Goal: Find specific page/section: Find specific page/section

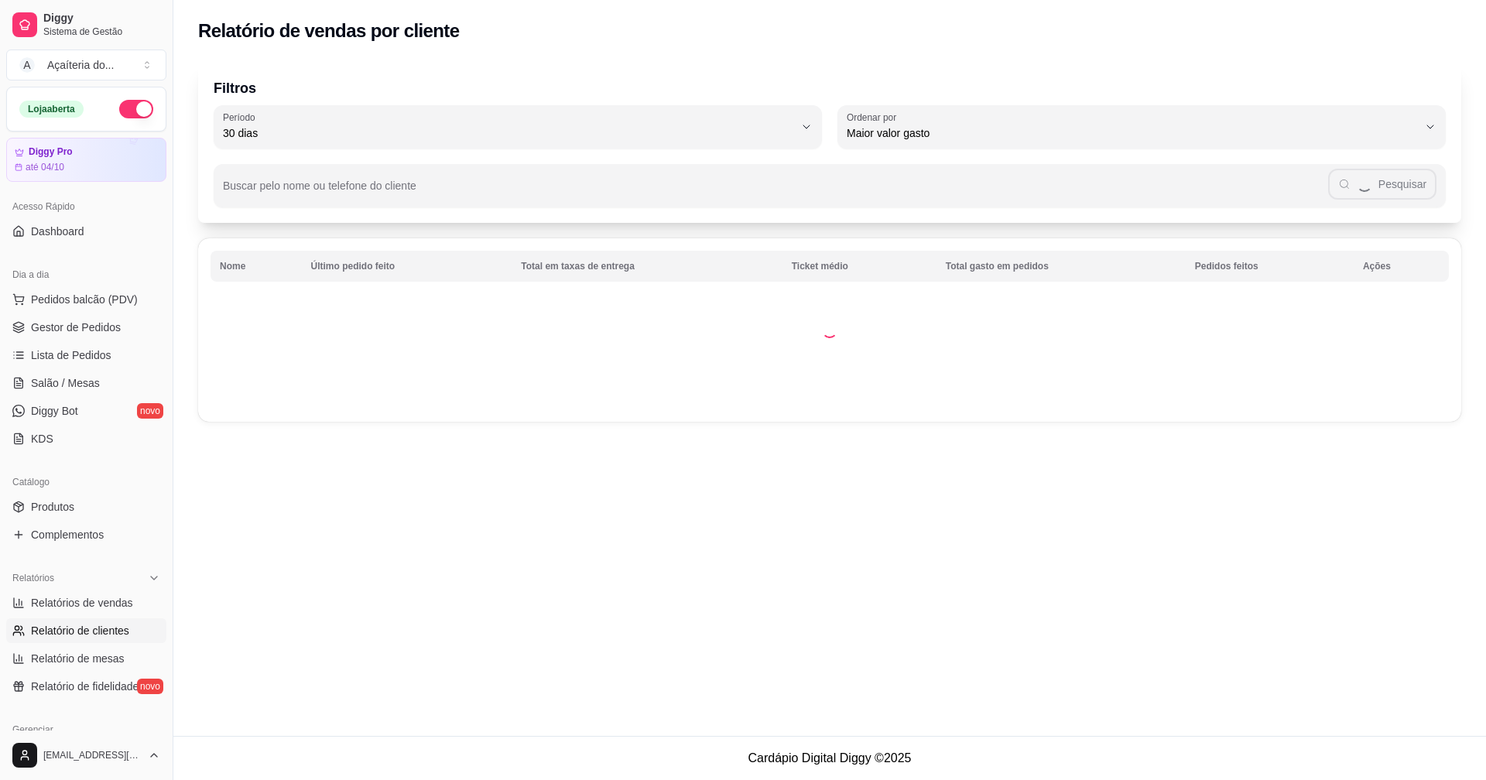
select select "30"
select select "HIGHEST_TOTAL_SPENT_WITH_ORDERS"
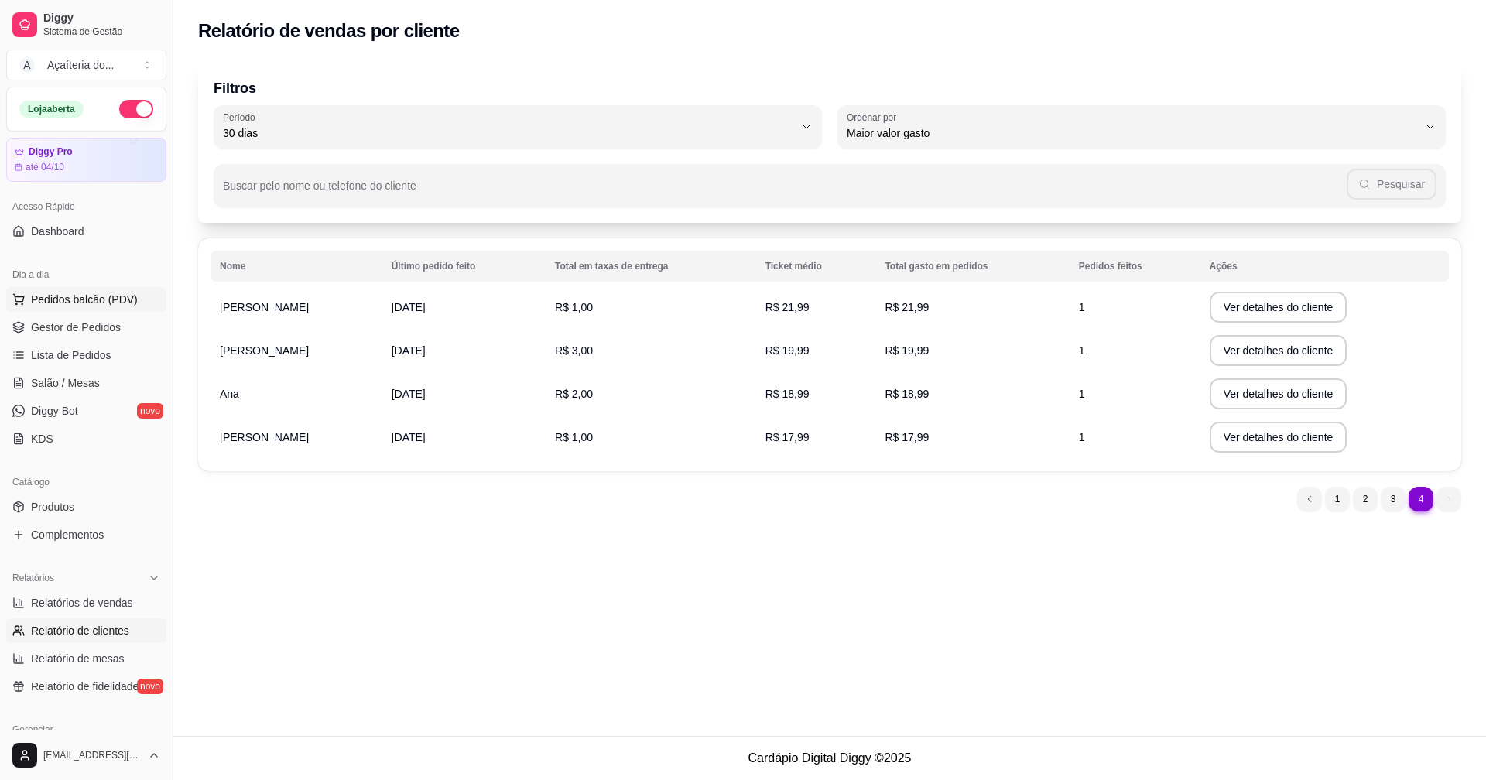
click at [59, 309] on button "Pedidos balcão (PDV)" at bounding box center [86, 299] width 160 height 25
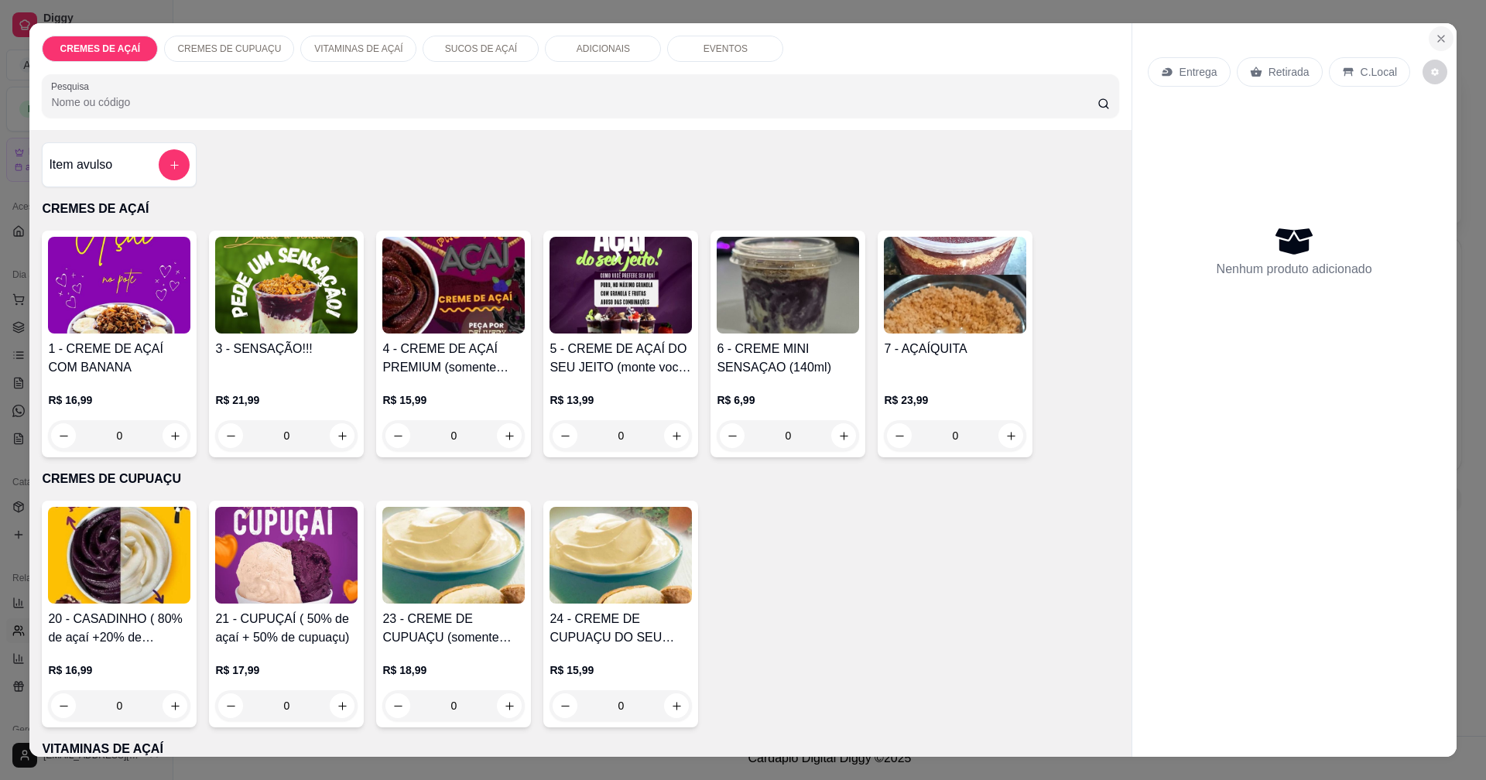
click at [1436, 46] on button "Close" at bounding box center [1441, 38] width 25 height 25
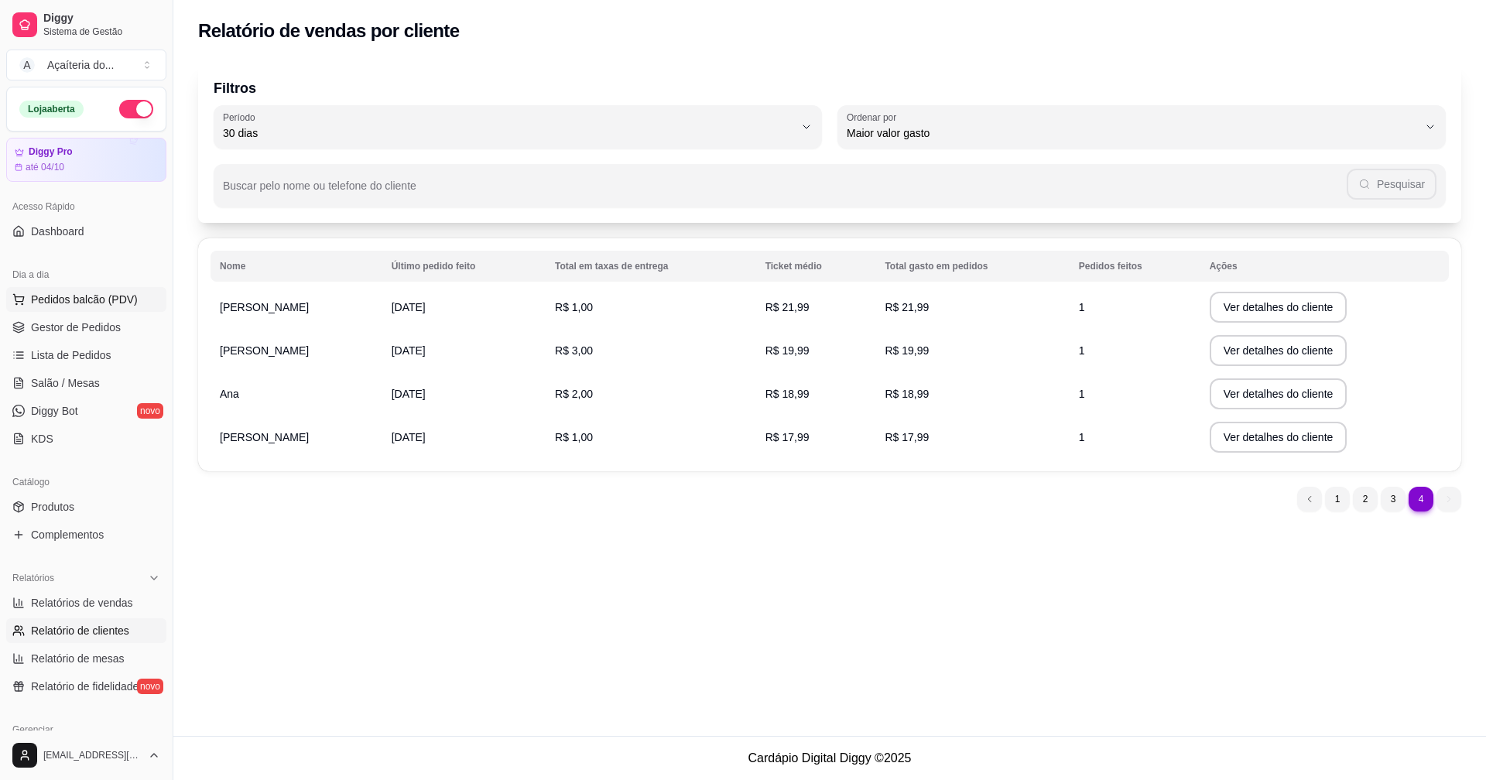
click at [36, 302] on span "Pedidos balcão (PDV)" at bounding box center [84, 299] width 107 height 15
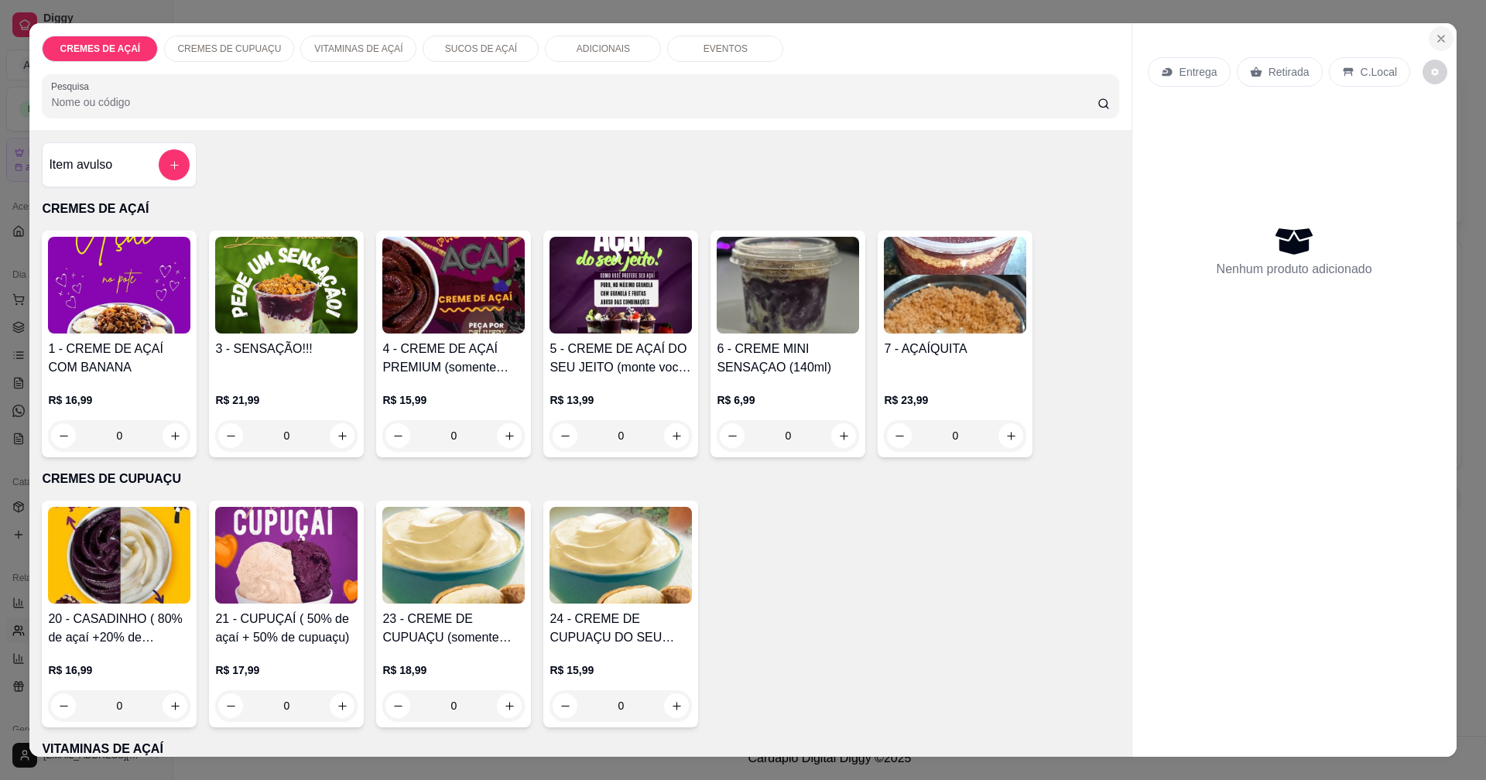
click at [1436, 36] on icon "Close" at bounding box center [1441, 39] width 12 height 12
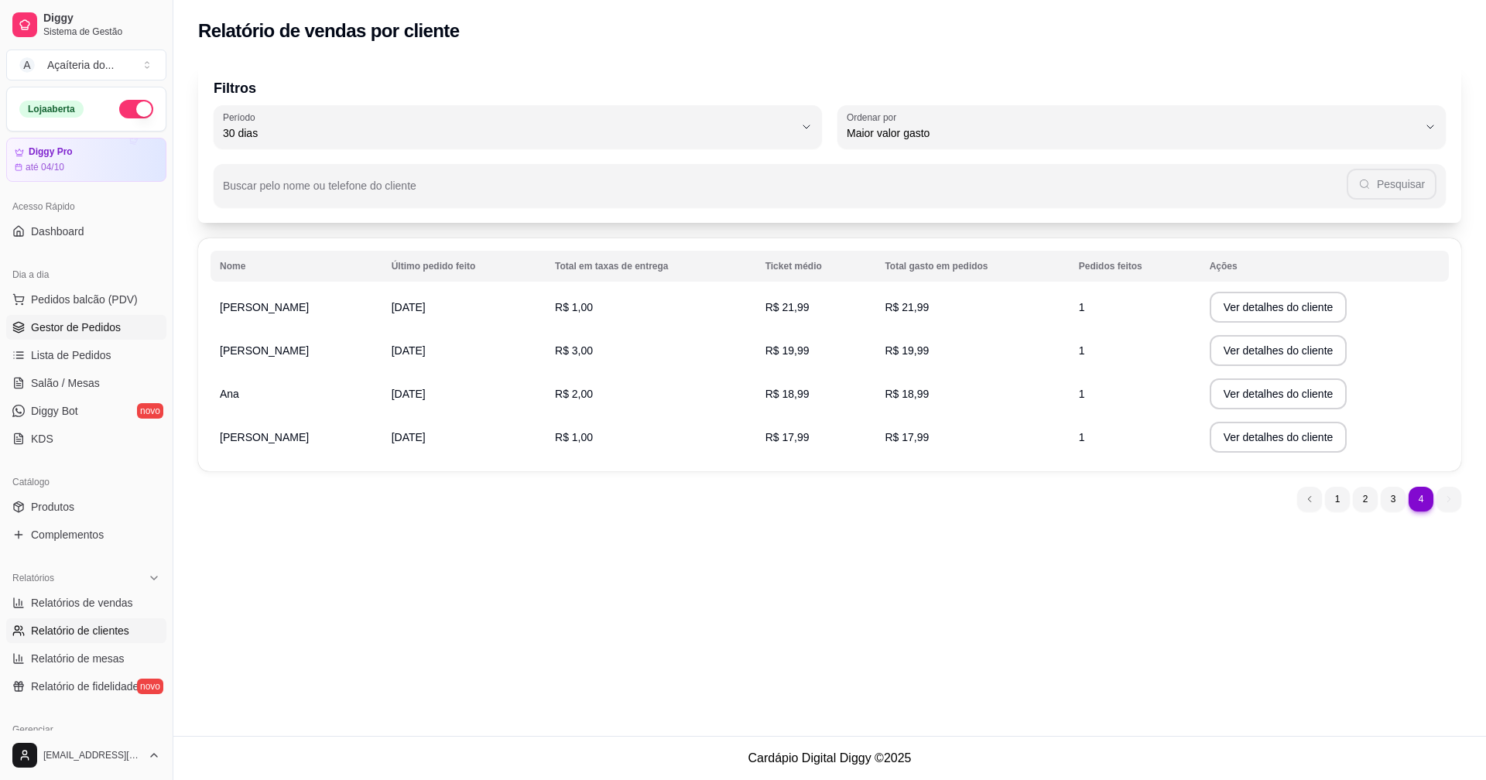
click at [74, 333] on span "Gestor de Pedidos" at bounding box center [76, 327] width 90 height 15
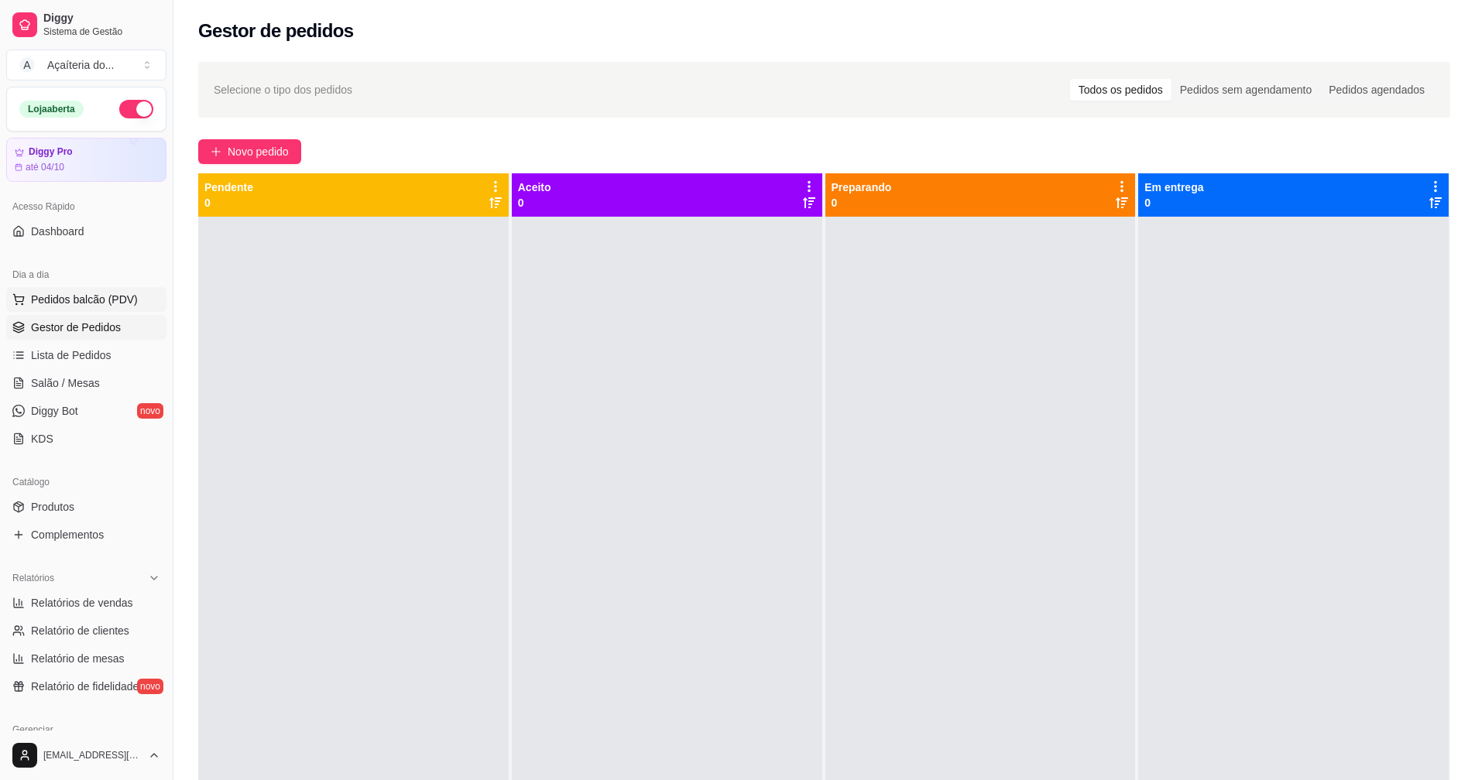
click at [108, 301] on span "Pedidos balcão (PDV)" at bounding box center [84, 299] width 107 height 15
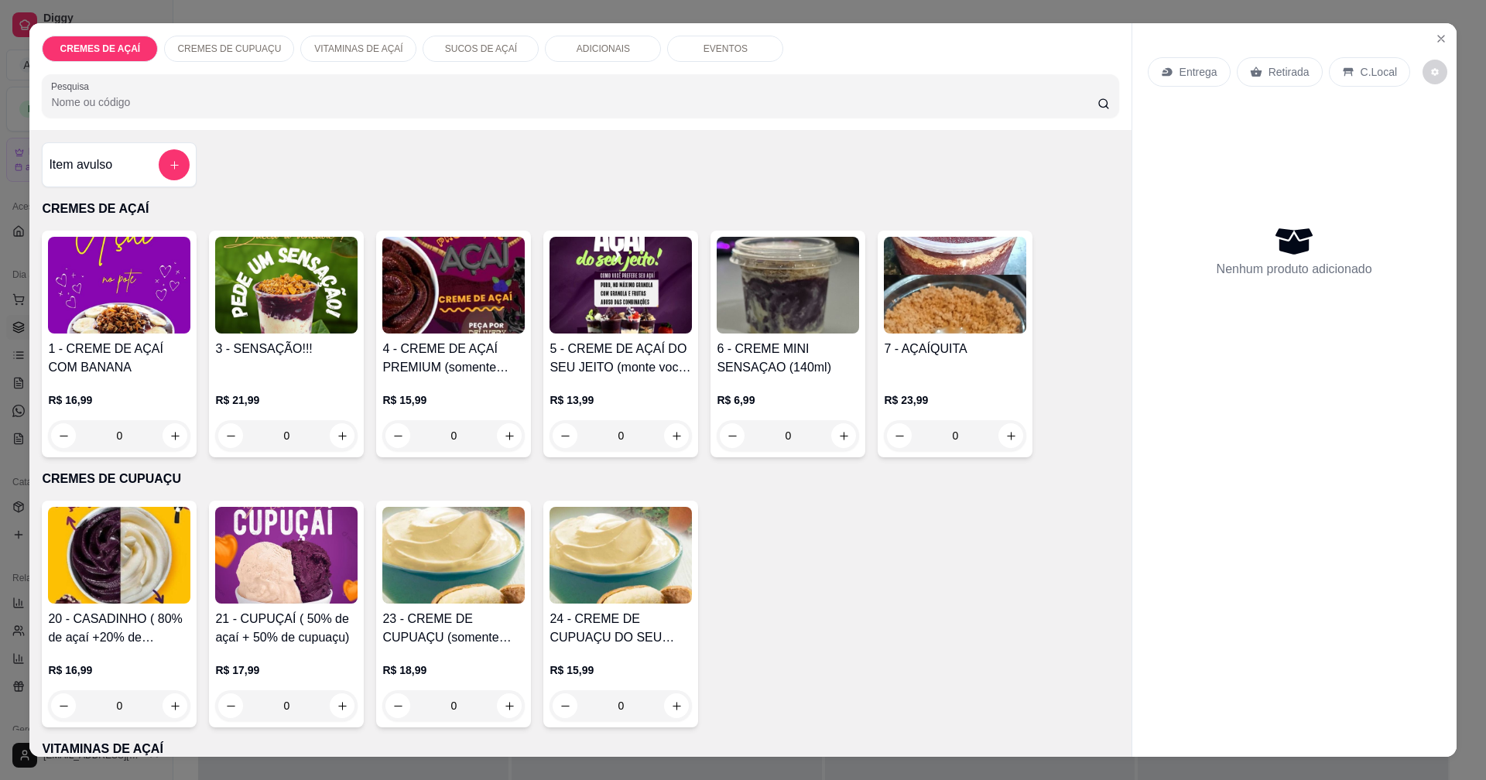
click at [404, 383] on div "R$ 15,99 0" at bounding box center [453, 414] width 142 height 74
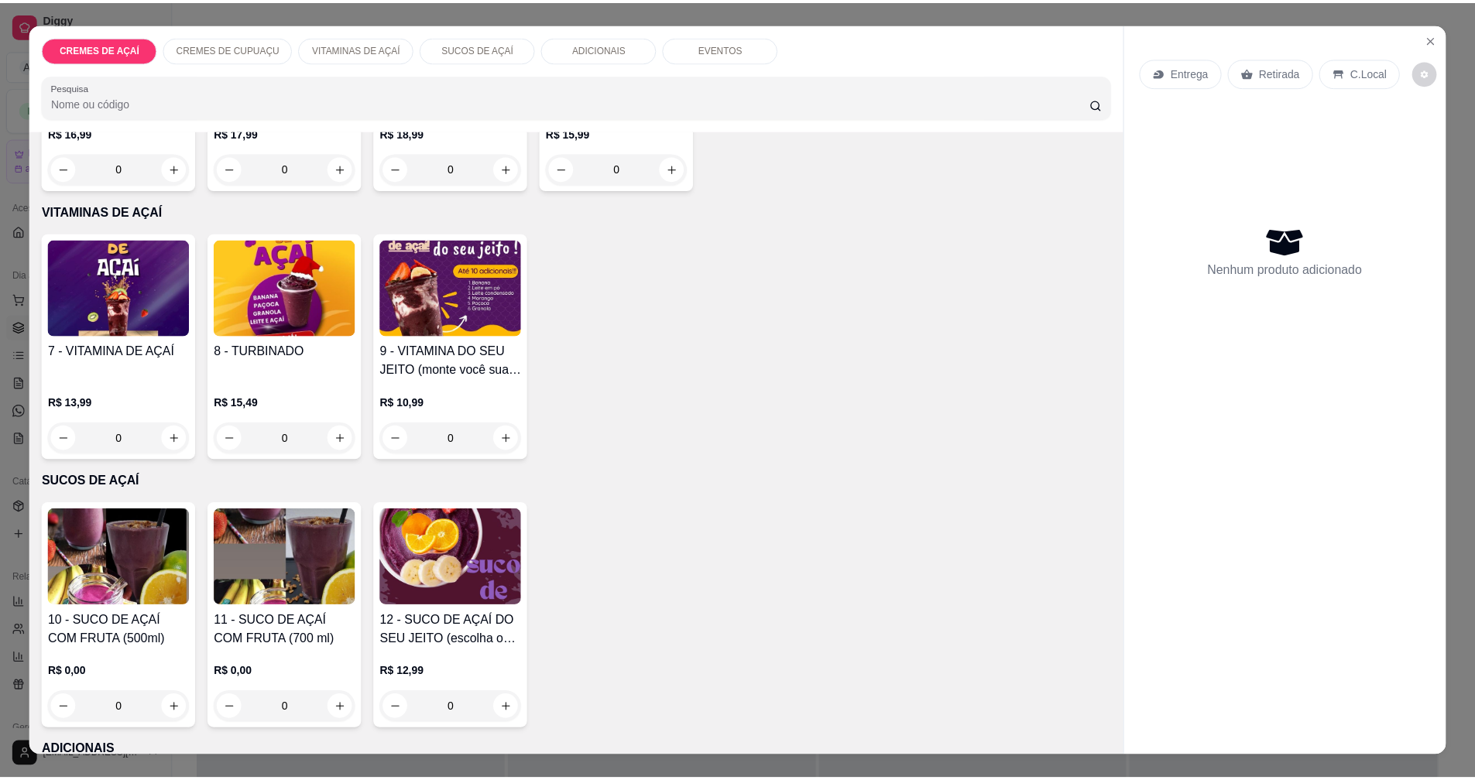
scroll to position [542, 0]
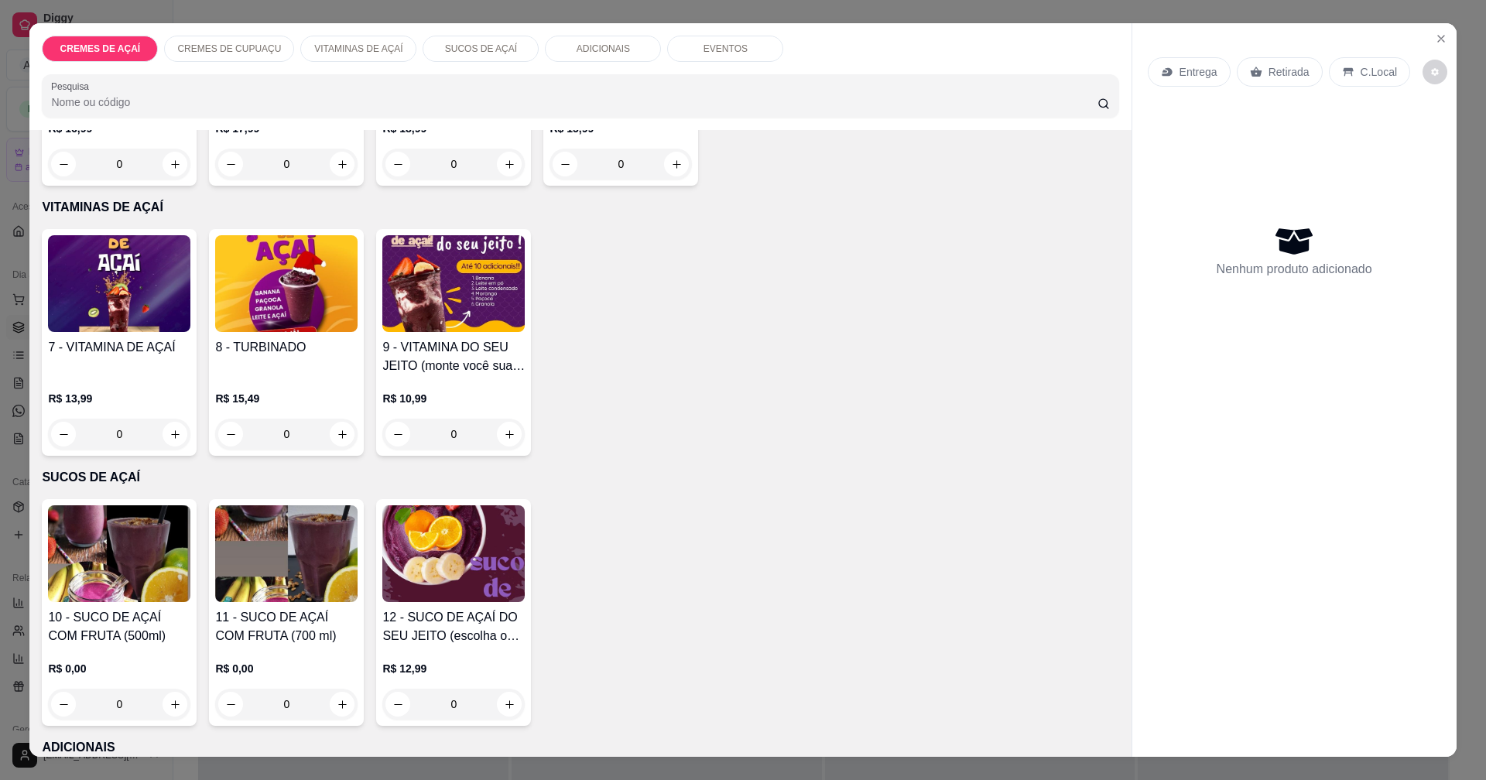
click at [464, 590] on img at bounding box center [453, 553] width 142 height 97
click at [1438, 36] on icon "Close" at bounding box center [1441, 39] width 6 height 6
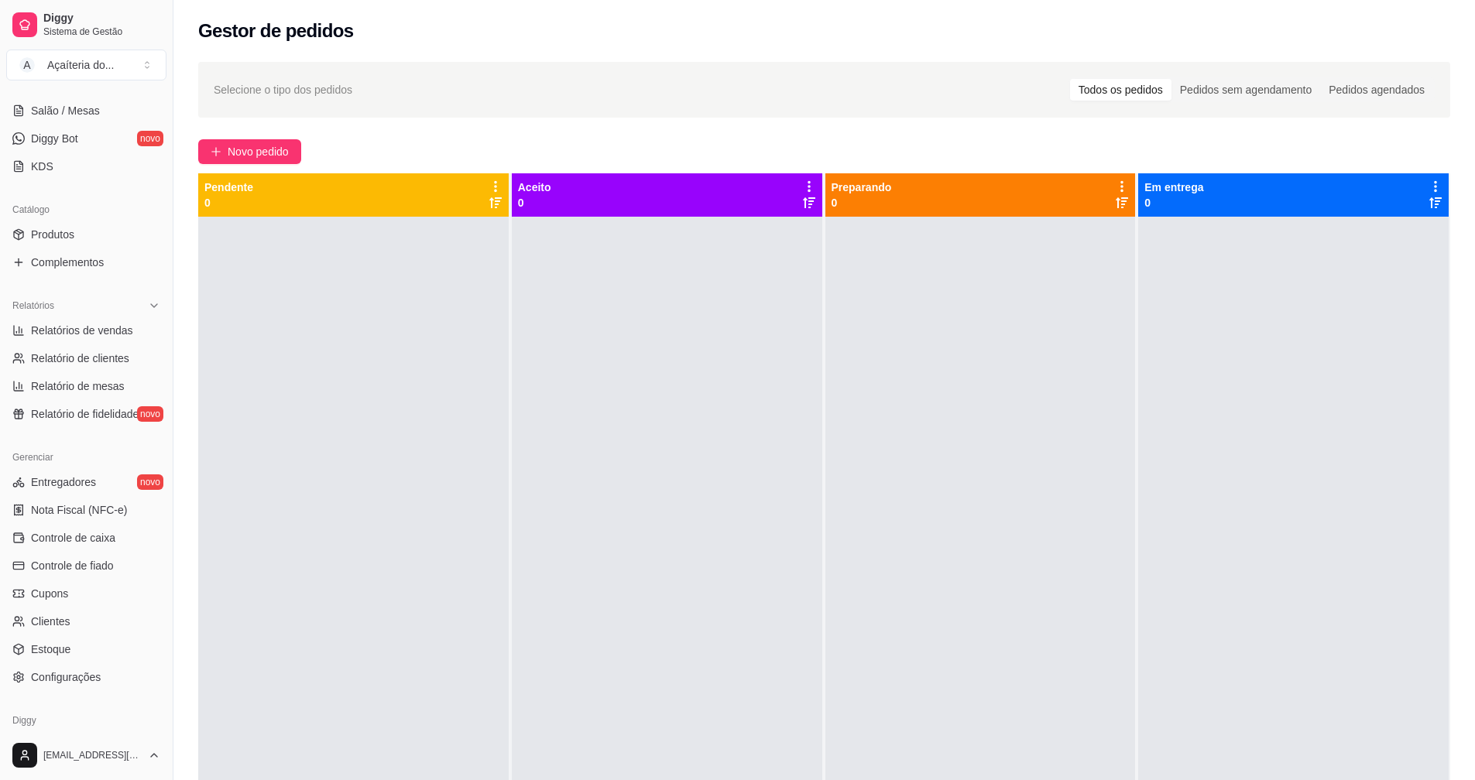
scroll to position [279, 0]
